Goal: Task Accomplishment & Management: Use online tool/utility

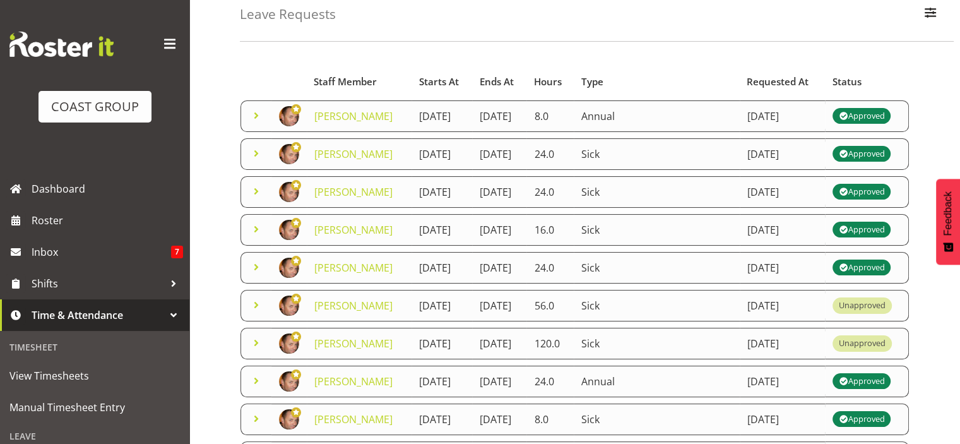
scroll to position [126, 0]
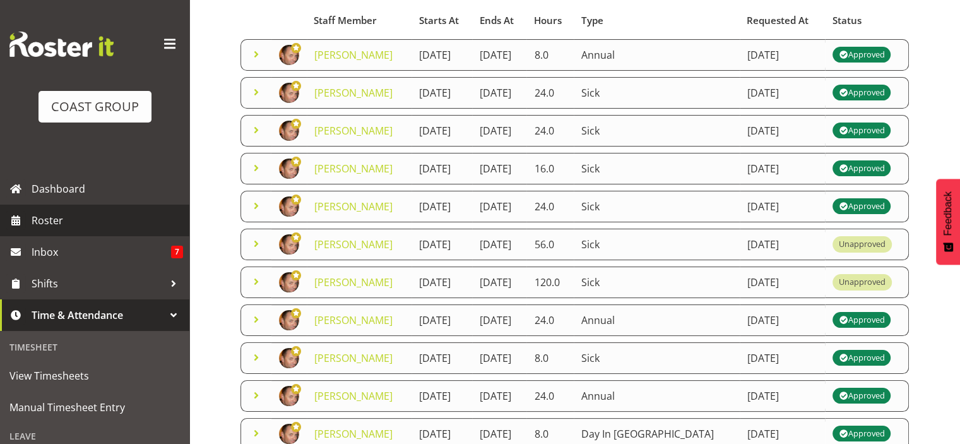
click at [61, 222] on span "Roster" at bounding box center [107, 220] width 151 height 19
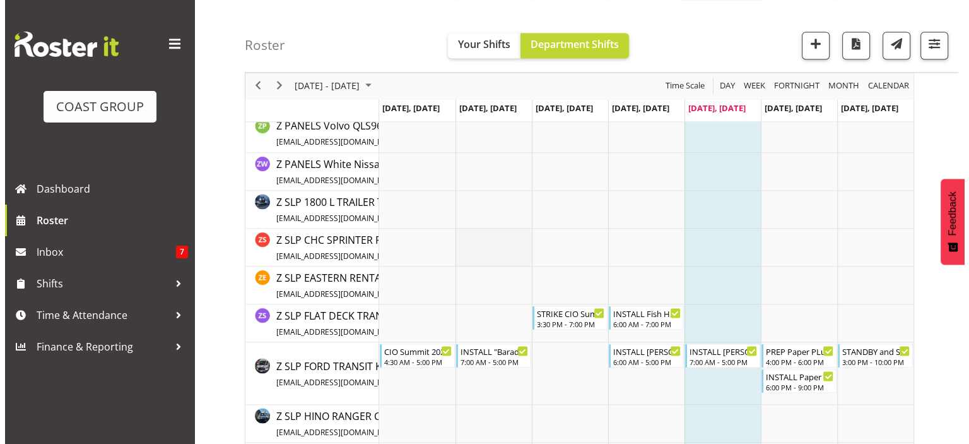
scroll to position [2272, 0]
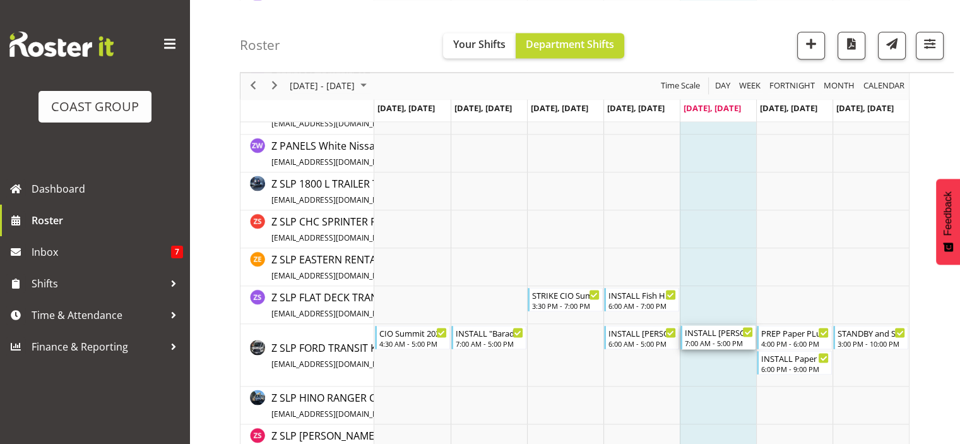
click at [725, 338] on div "7:00 AM - 5:00 PM" at bounding box center [719, 342] width 68 height 10
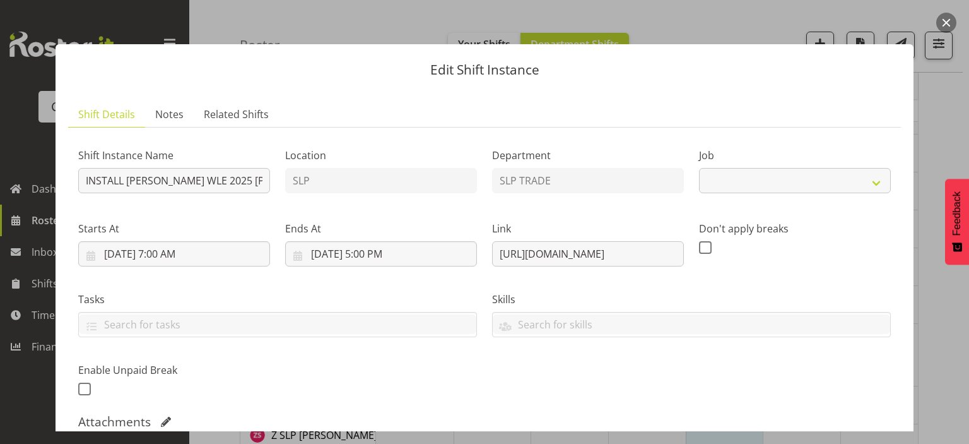
select select "9225"
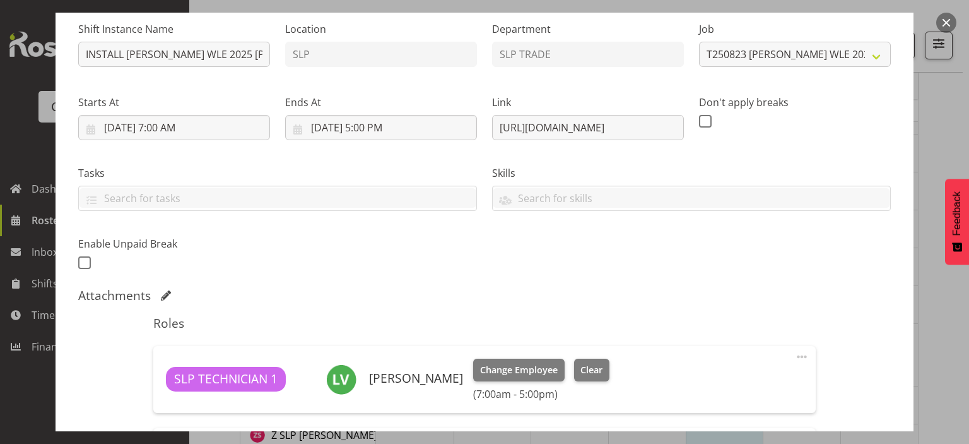
scroll to position [0, 0]
